Goal: Task Accomplishment & Management: Complete application form

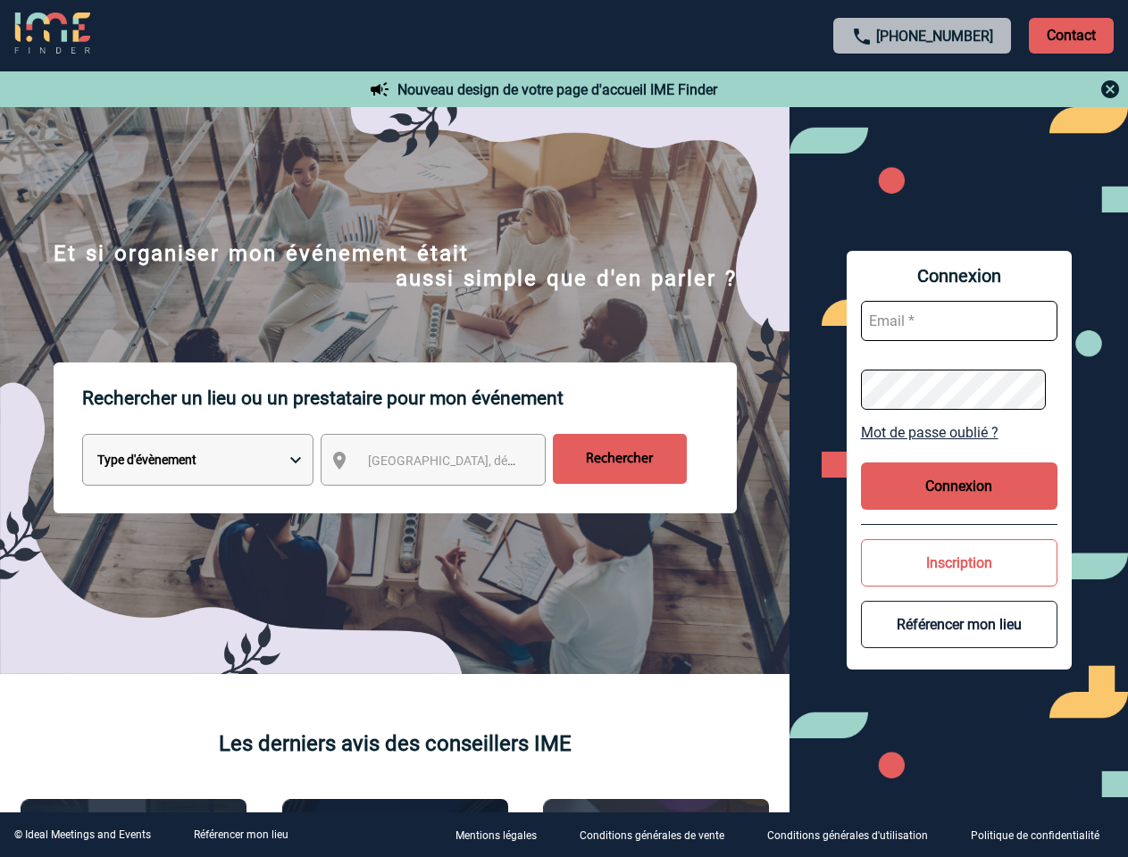
click at [564, 429] on p "Rechercher un lieu ou un prestataire pour mon événement" at bounding box center [409, 398] width 655 height 71
click at [1071, 35] on p "Contact" at bounding box center [1071, 36] width 85 height 36
click at [923, 89] on div at bounding box center [922, 89] width 397 height 21
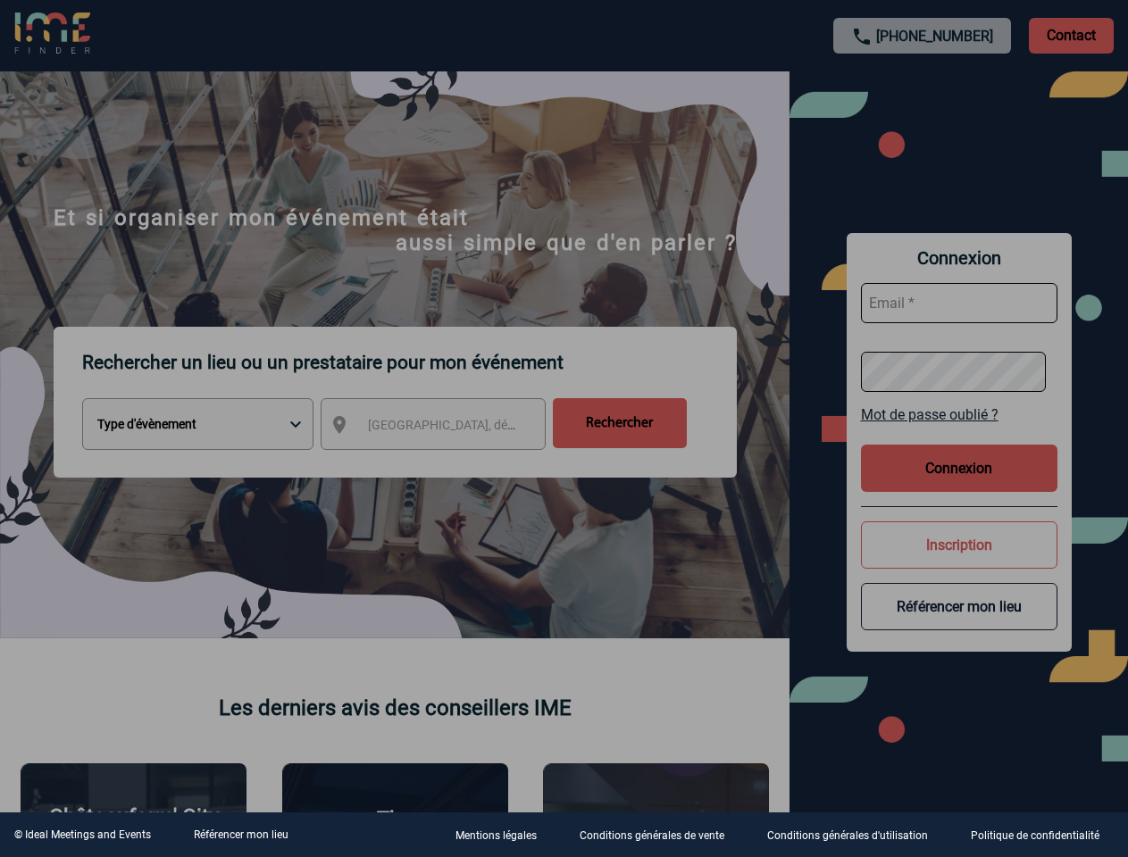
click at [449, 464] on div at bounding box center [564, 428] width 1128 height 857
click at [959, 432] on div at bounding box center [564, 428] width 1128 height 857
click at [959, 486] on div at bounding box center [564, 428] width 1128 height 857
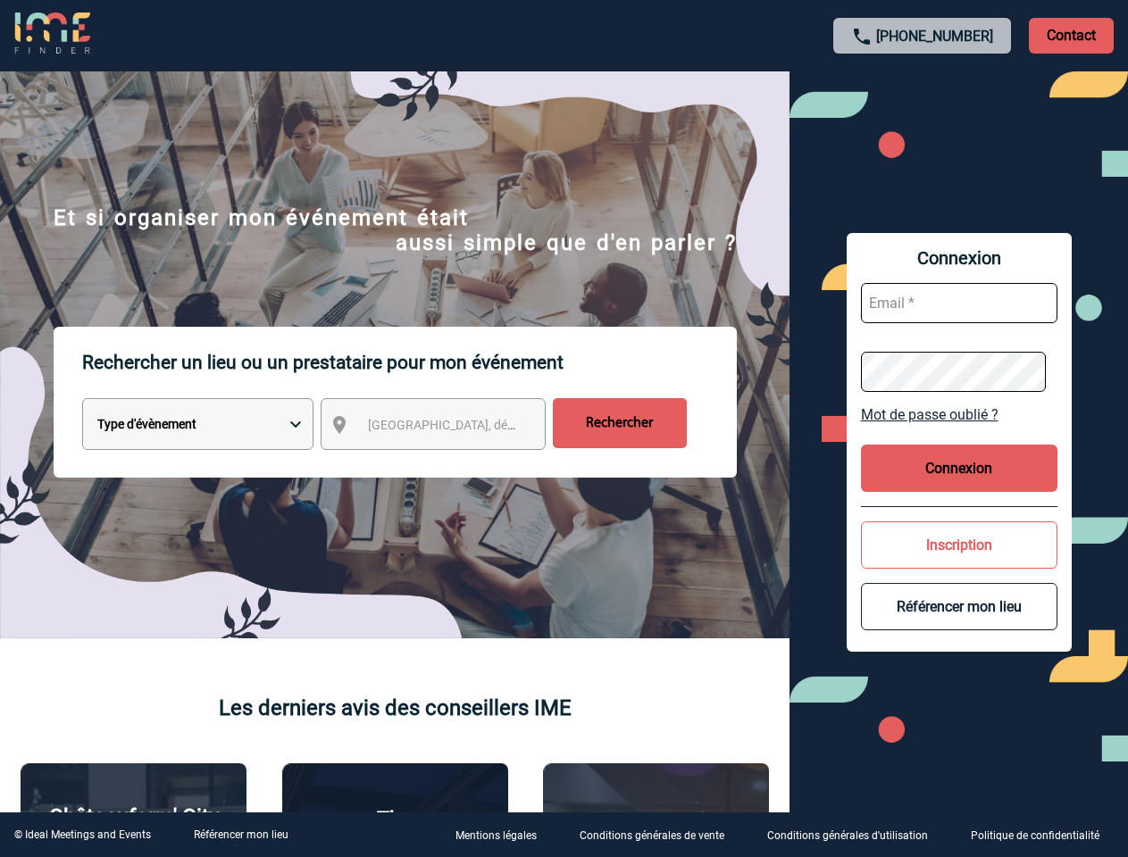
click at [959, 563] on button "Inscription" at bounding box center [959, 545] width 197 height 47
click at [959, 624] on button "Référencer mon lieu" at bounding box center [959, 606] width 197 height 47
click at [240, 835] on link "Référencer mon lieu" at bounding box center [241, 835] width 95 height 13
